Goal: Task Accomplishment & Management: Use online tool/utility

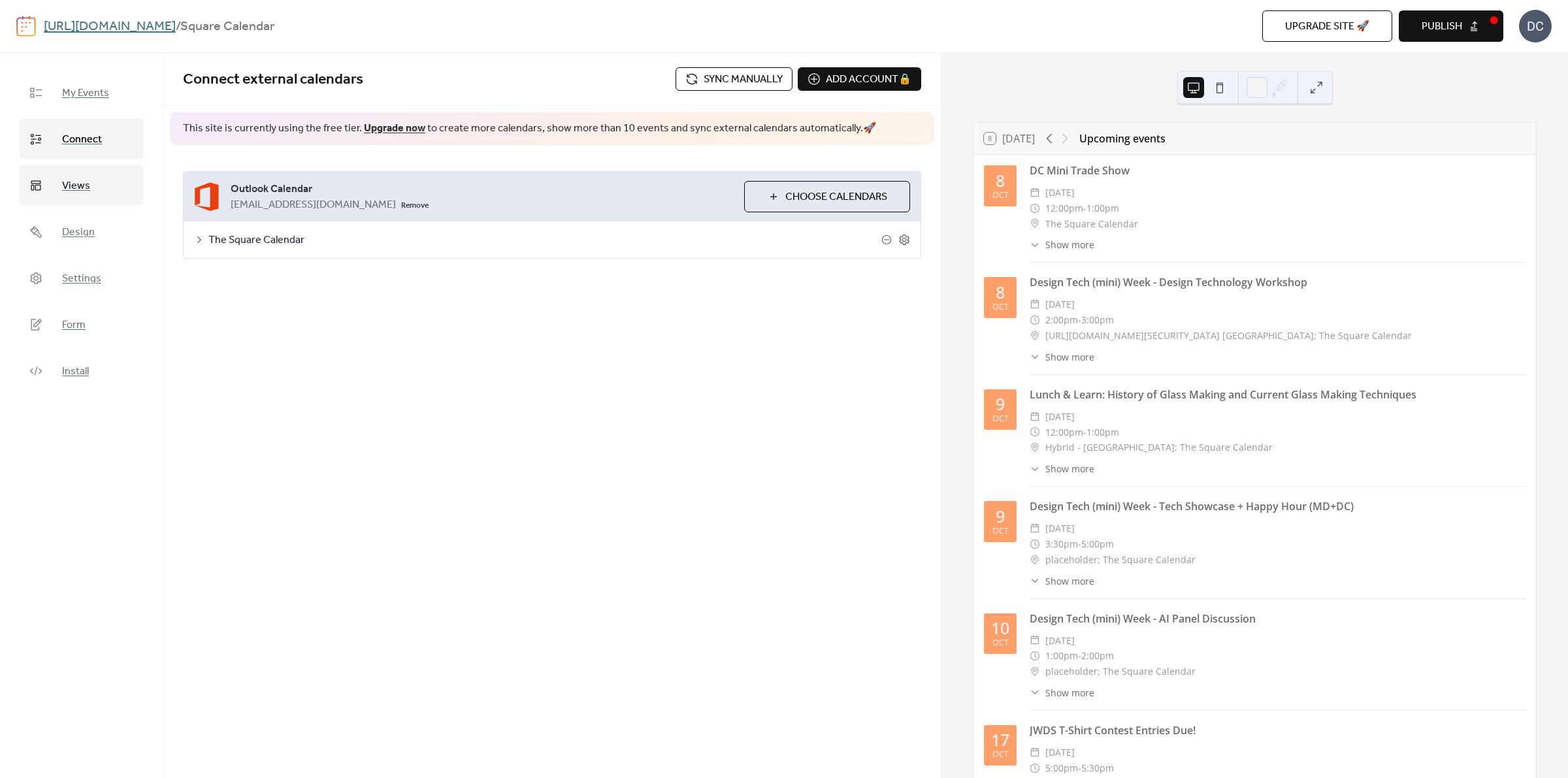
click at [71, 181] on span "Views" at bounding box center [76, 185] width 28 height 21
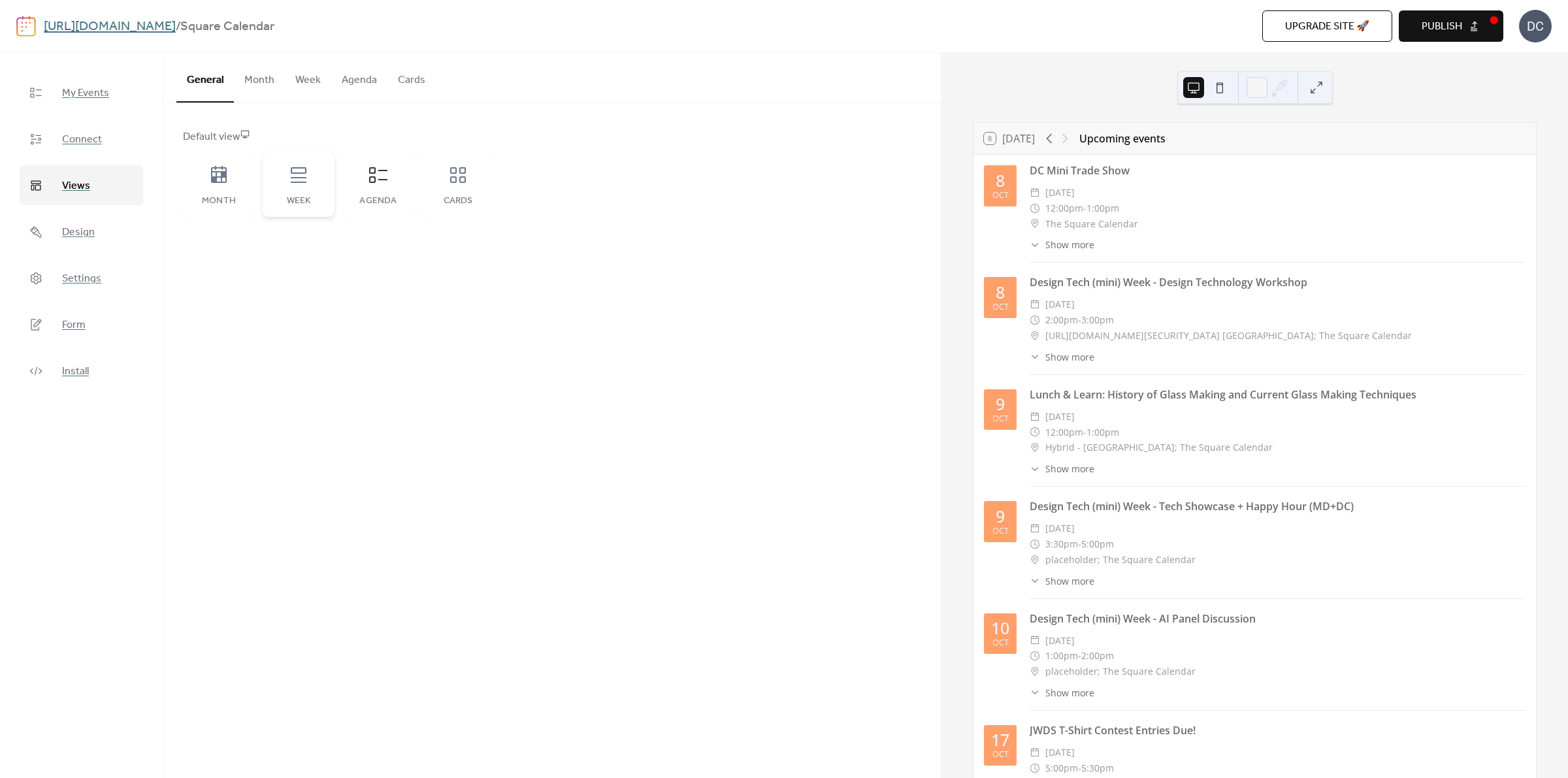
click at [291, 183] on icon at bounding box center [298, 175] width 21 height 21
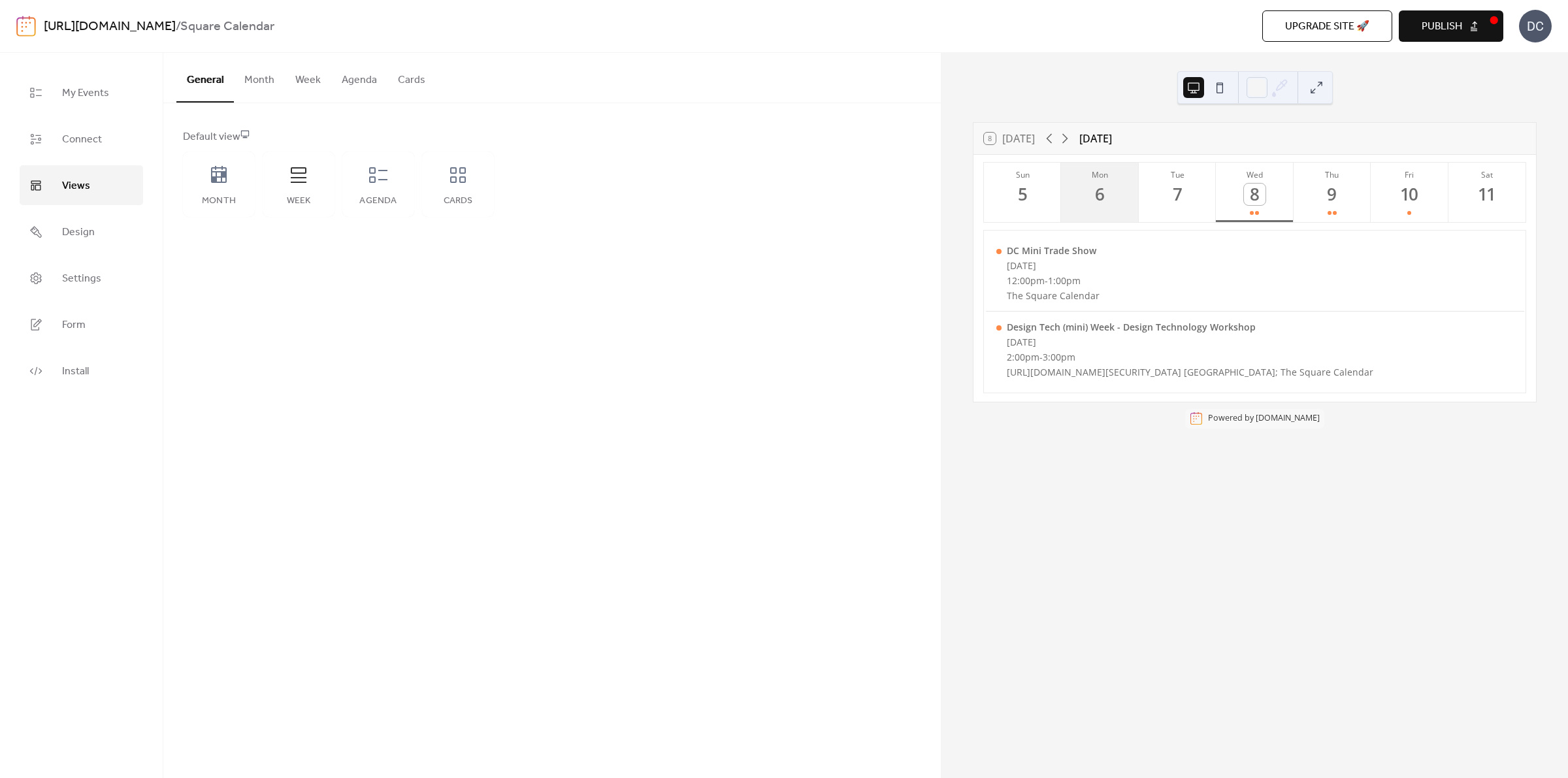
click at [1116, 188] on button "Mon 6" at bounding box center [1100, 192] width 77 height 59
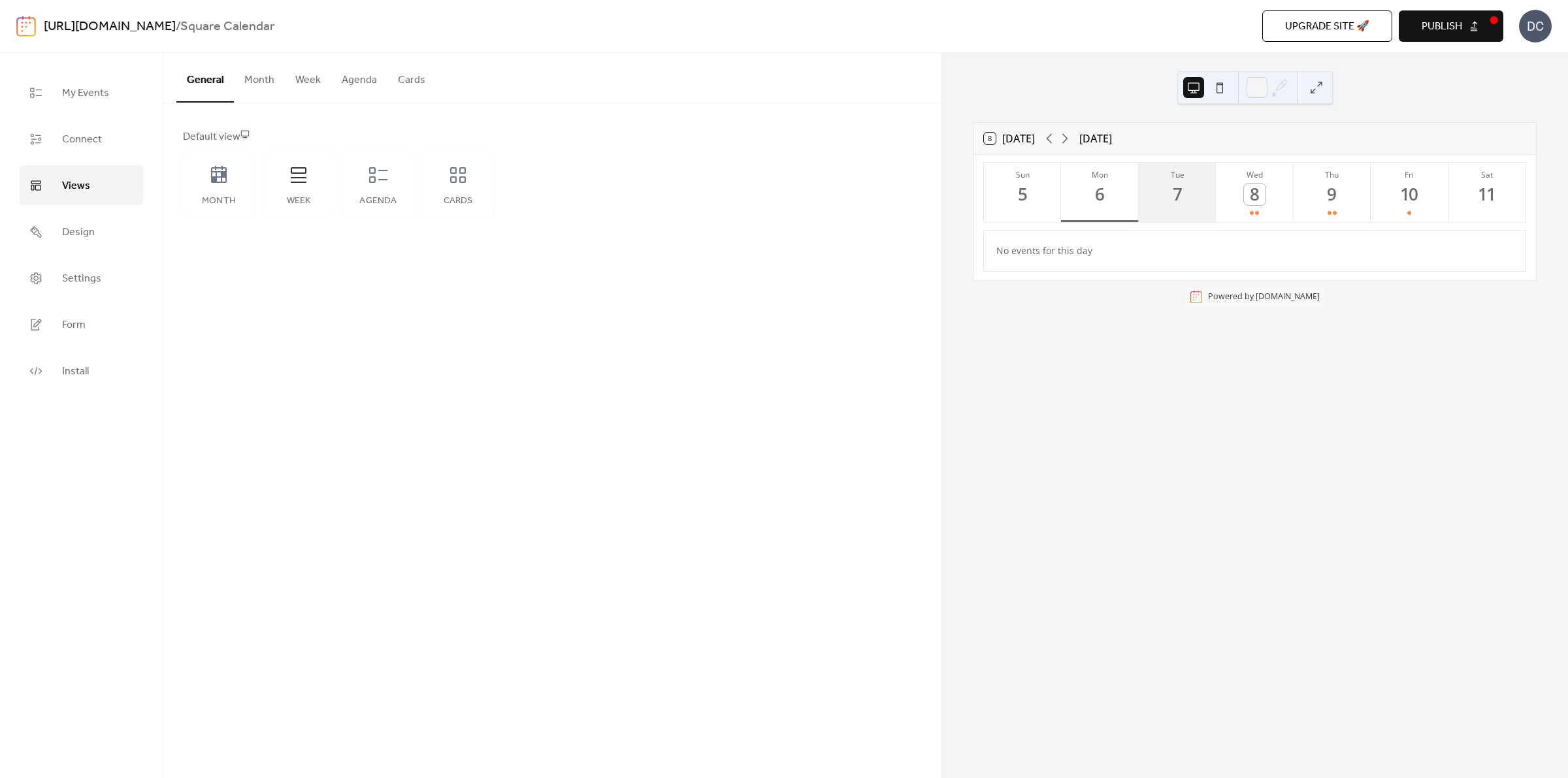
click at [1190, 196] on button "Tue 7" at bounding box center [1177, 192] width 77 height 59
click at [1241, 194] on button "Wed 8" at bounding box center [1254, 192] width 77 height 59
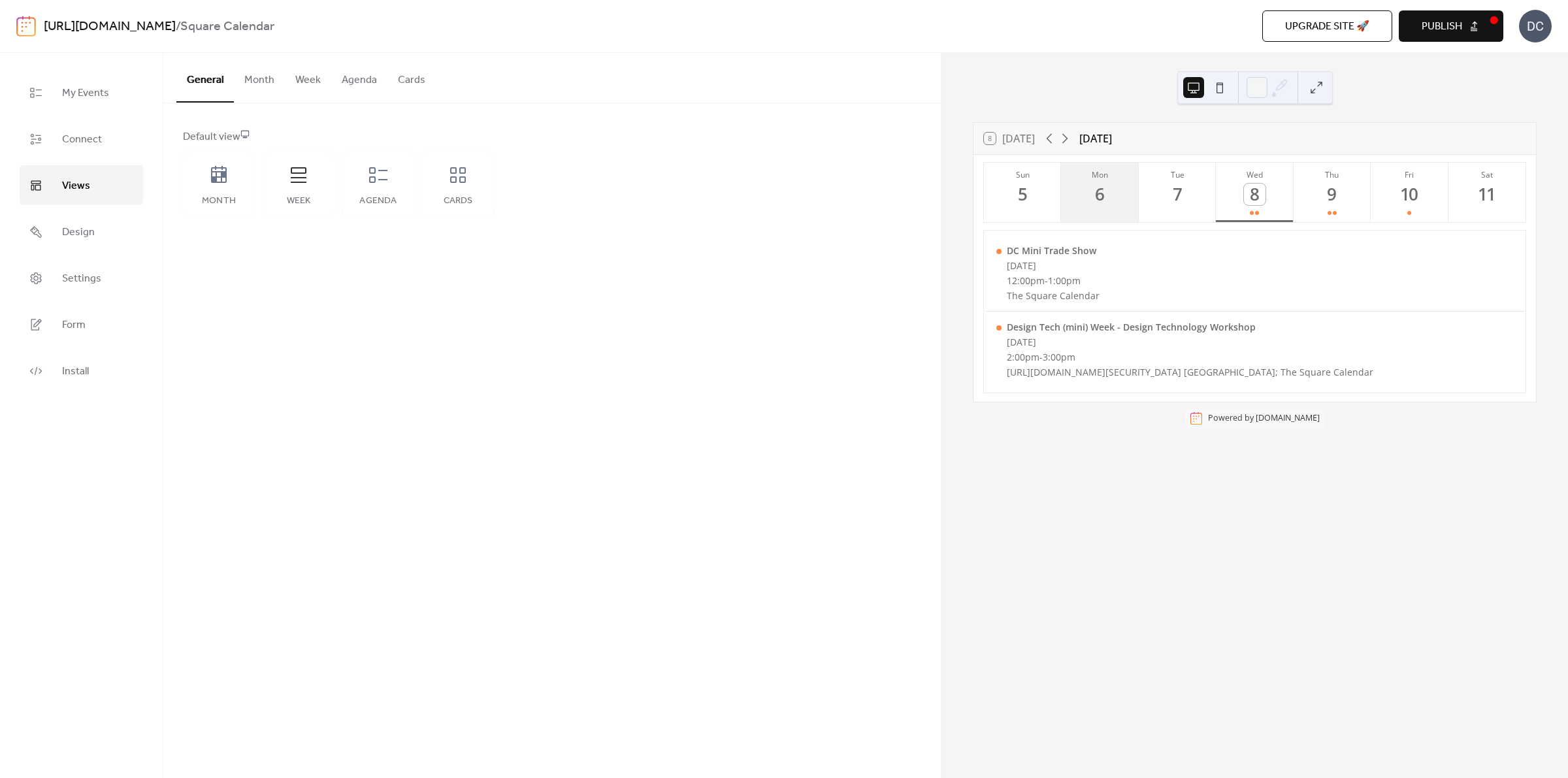
click at [1104, 200] on div "6" at bounding box center [1100, 194] width 21 height 21
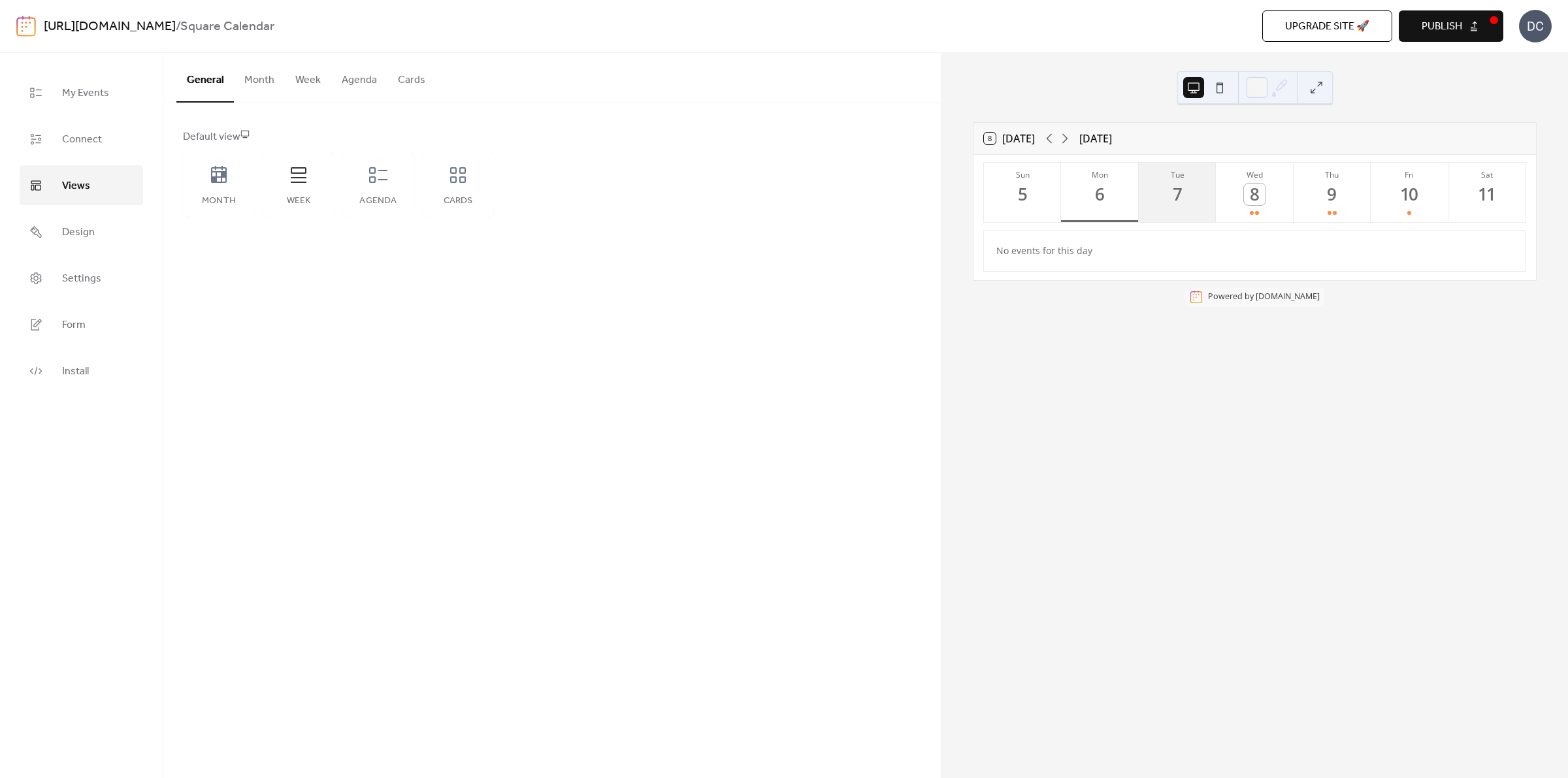
click at [1200, 200] on button "Tue 7" at bounding box center [1177, 192] width 77 height 59
click at [1258, 204] on div "8" at bounding box center [1254, 194] width 21 height 21
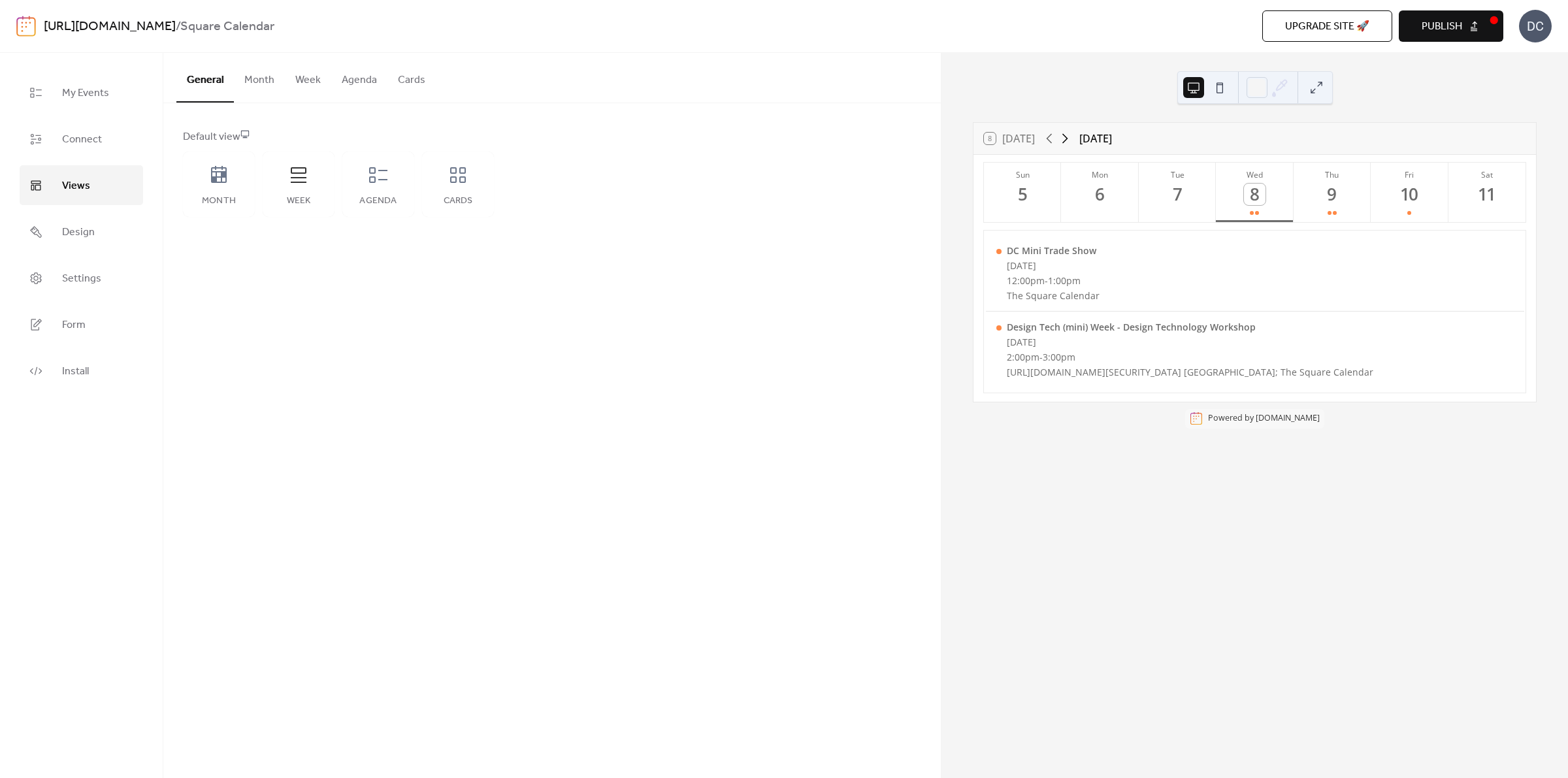
click at [1064, 139] on icon at bounding box center [1065, 138] width 16 height 16
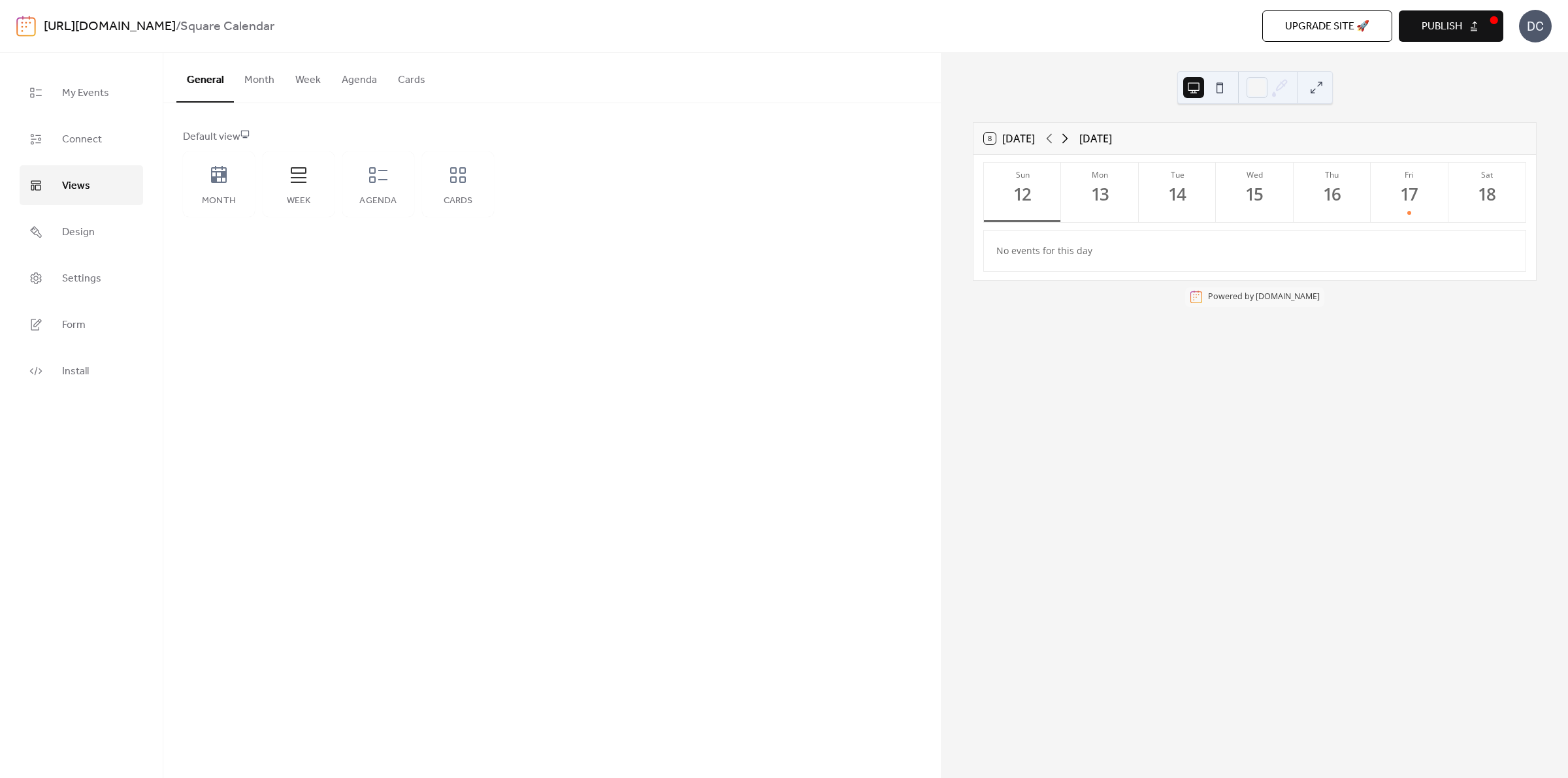
click at [1064, 139] on icon at bounding box center [1065, 138] width 16 height 16
click at [1103, 204] on div "20" at bounding box center [1100, 194] width 21 height 21
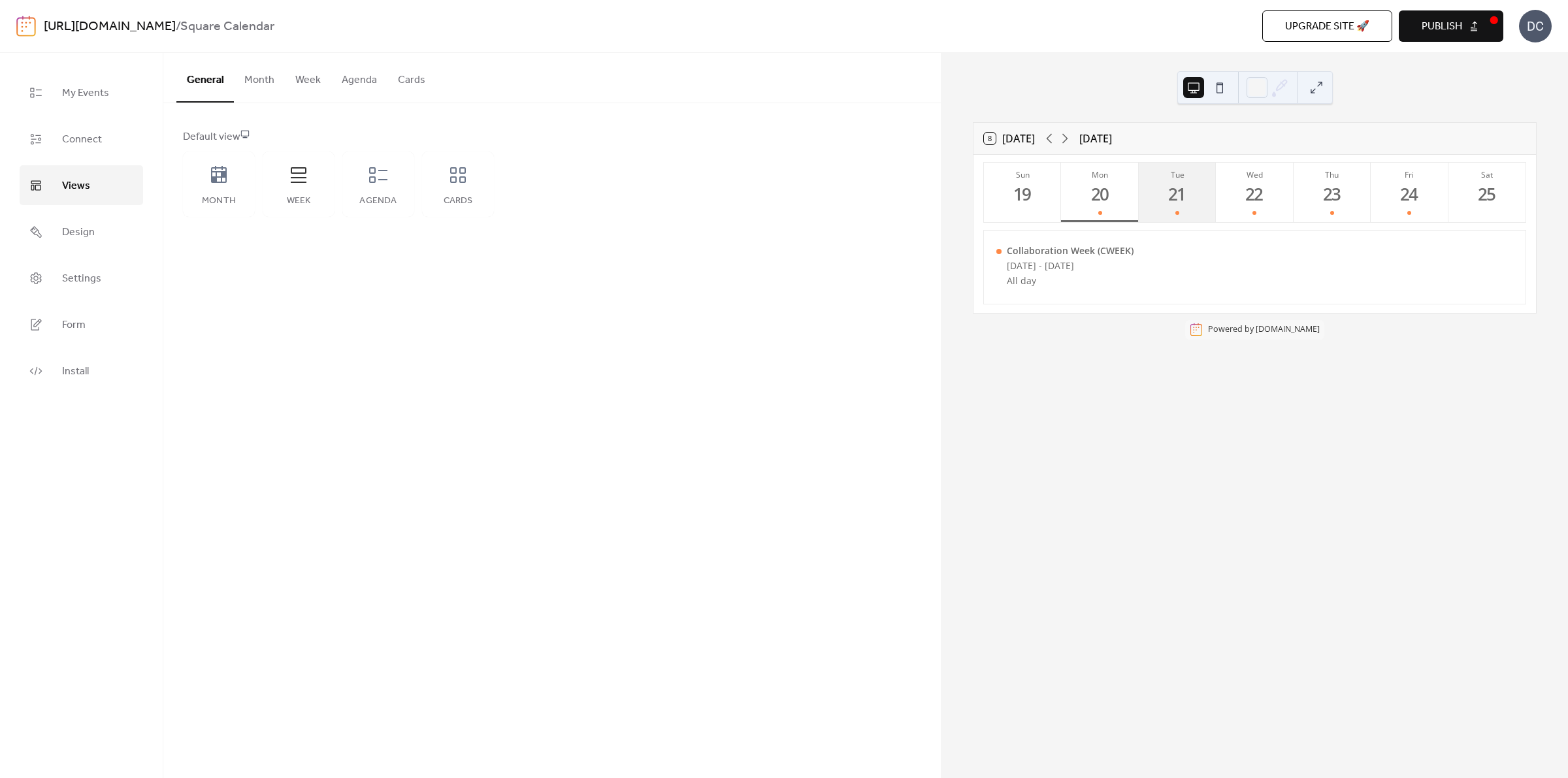
click at [1185, 194] on div "21" at bounding box center [1178, 194] width 21 height 21
click at [1259, 194] on div "22" at bounding box center [1254, 194] width 21 height 21
click at [1334, 196] on div "23" at bounding box center [1332, 194] width 21 height 21
click at [1421, 199] on button "Fri 24" at bounding box center [1410, 192] width 77 height 59
click at [213, 187] on div "Month" at bounding box center [219, 185] width 72 height 66
